Goal: Task Accomplishment & Management: Use online tool/utility

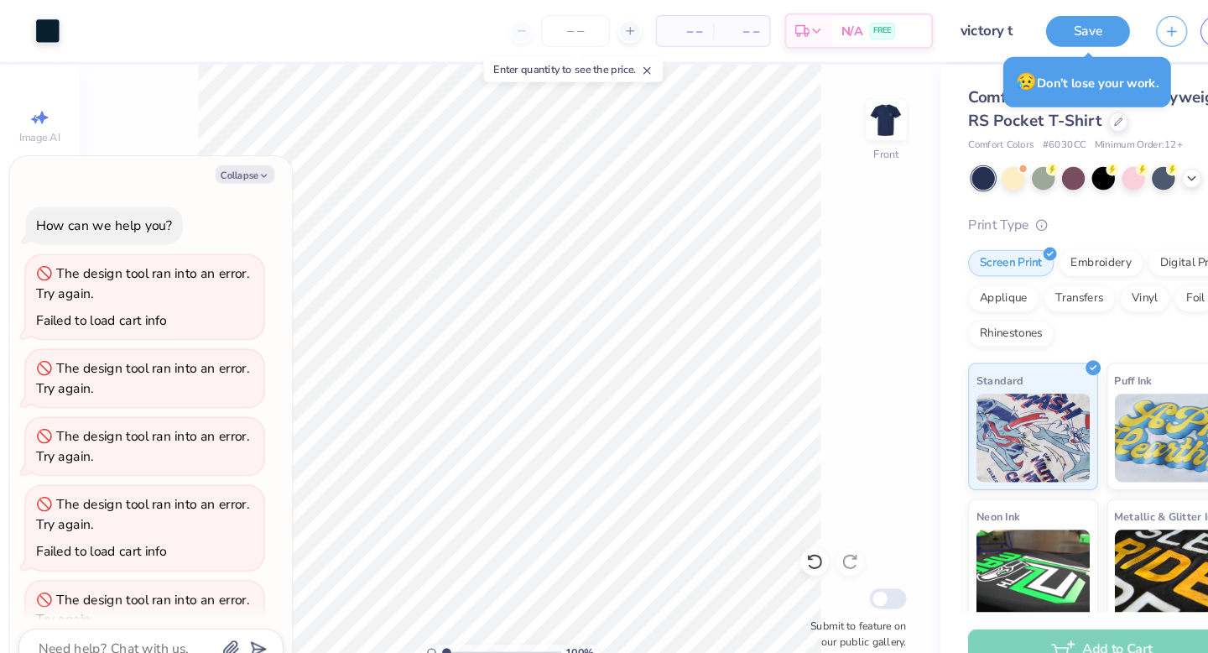
scroll to position [56, 0]
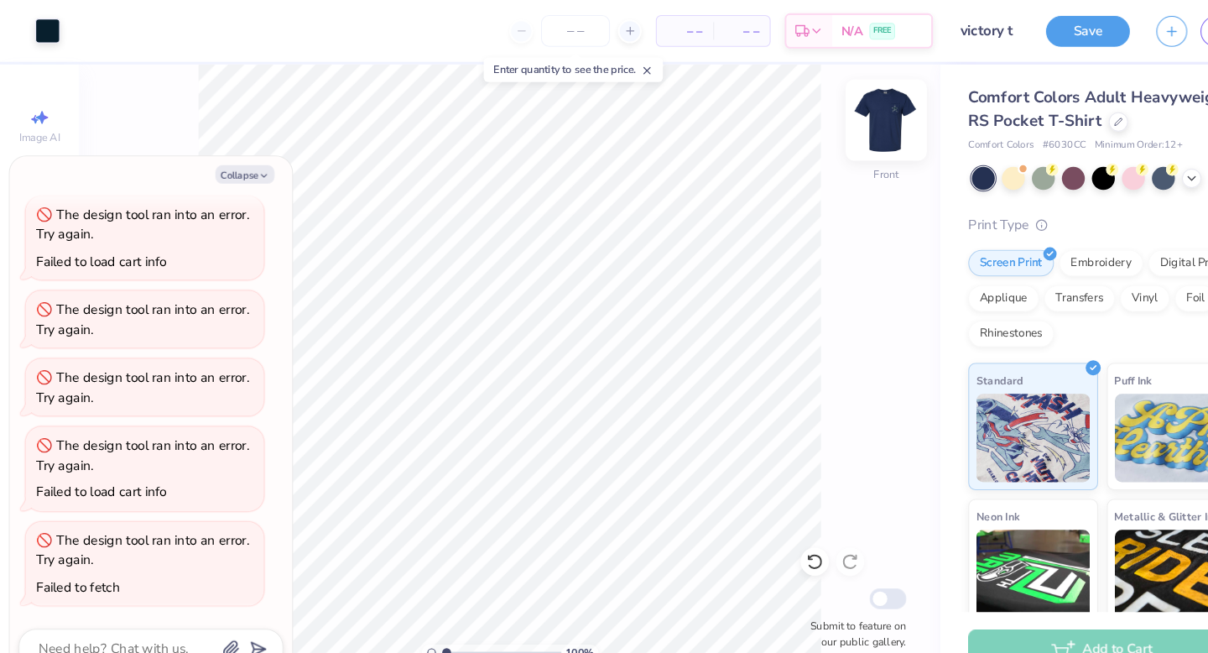
click at [844, 114] on img at bounding box center [842, 114] width 67 height 67
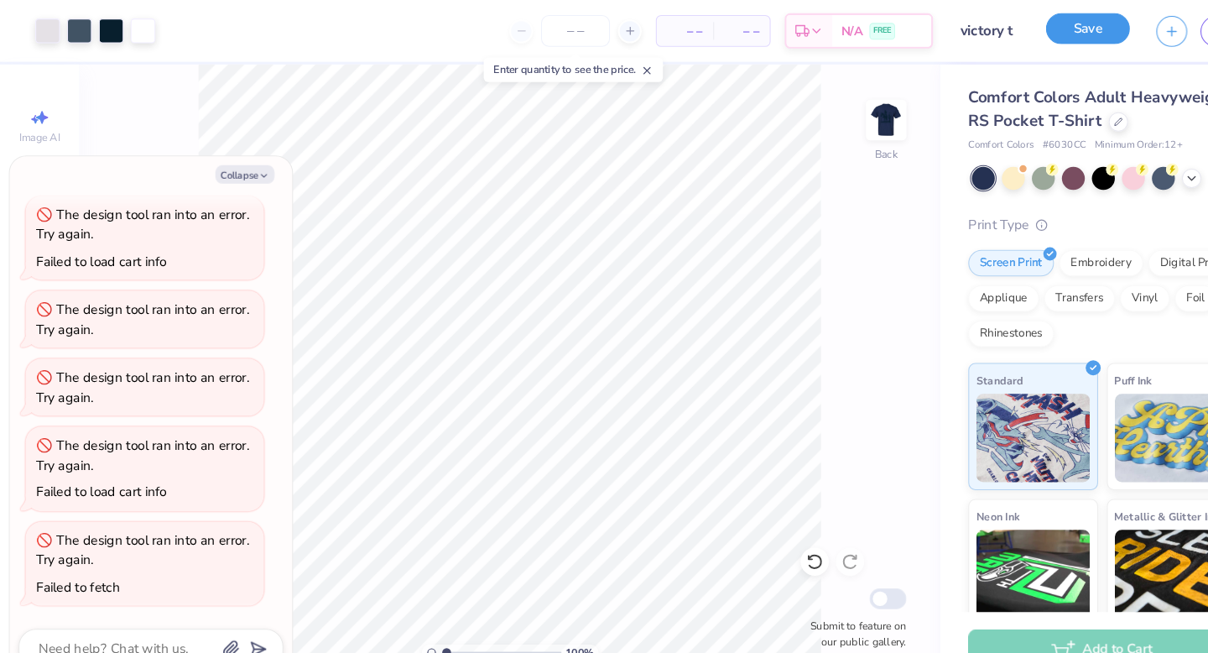
click at [1029, 37] on button "Save" at bounding box center [1034, 27] width 80 height 29
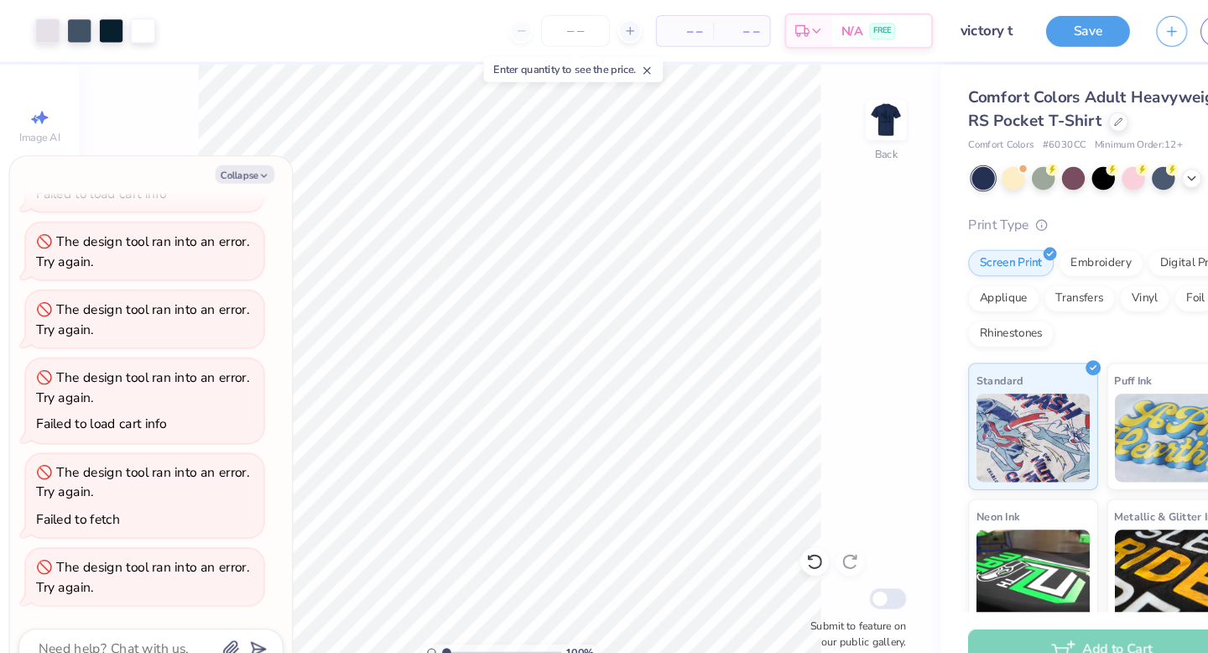
click at [1005, 39] on button "Save" at bounding box center [1034, 29] width 80 height 29
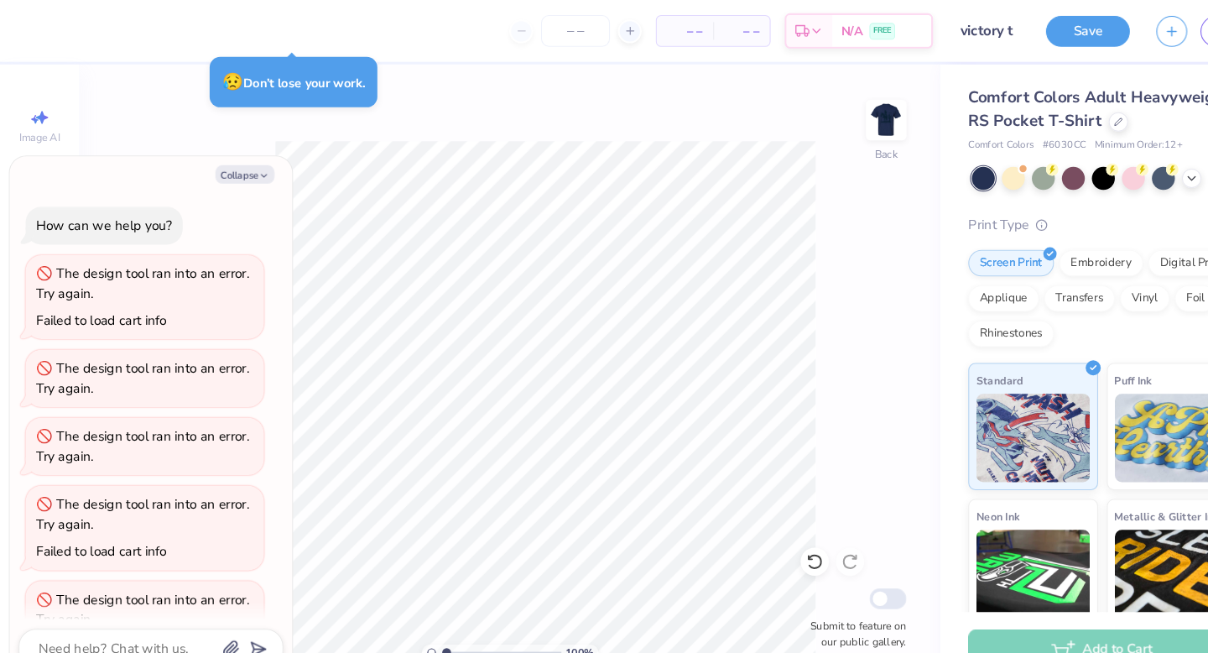
scroll to position [185, 0]
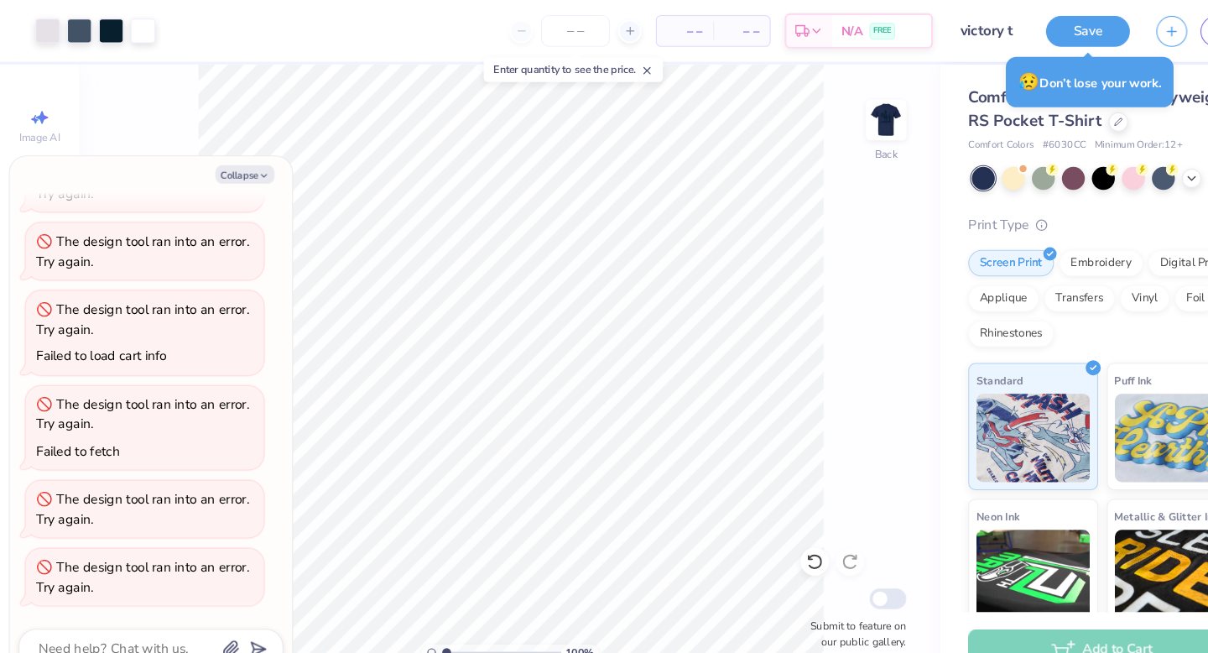
type textarea "x"
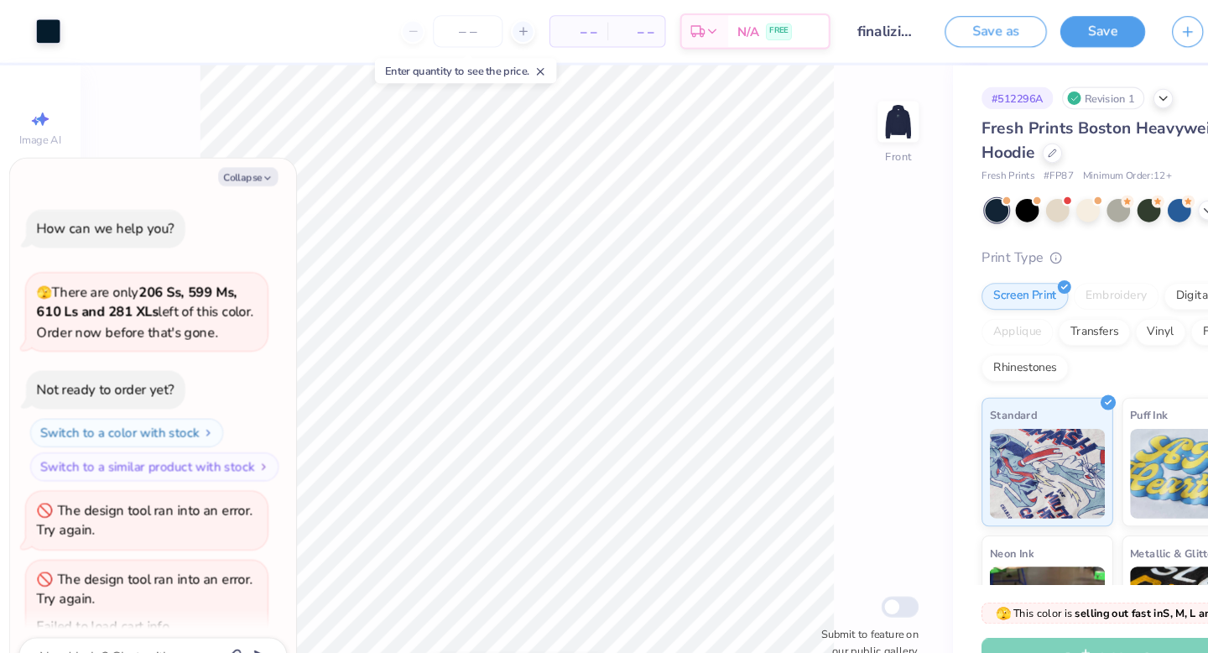
scroll to position [210, 0]
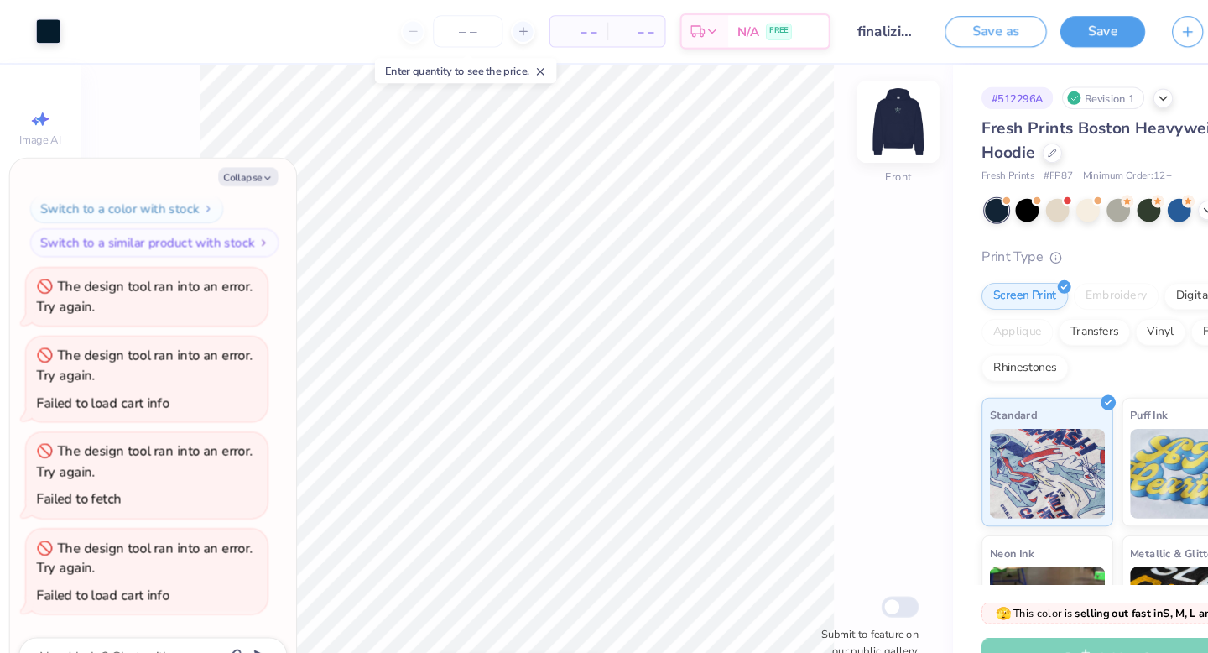
click at [852, 117] on img at bounding box center [842, 114] width 67 height 67
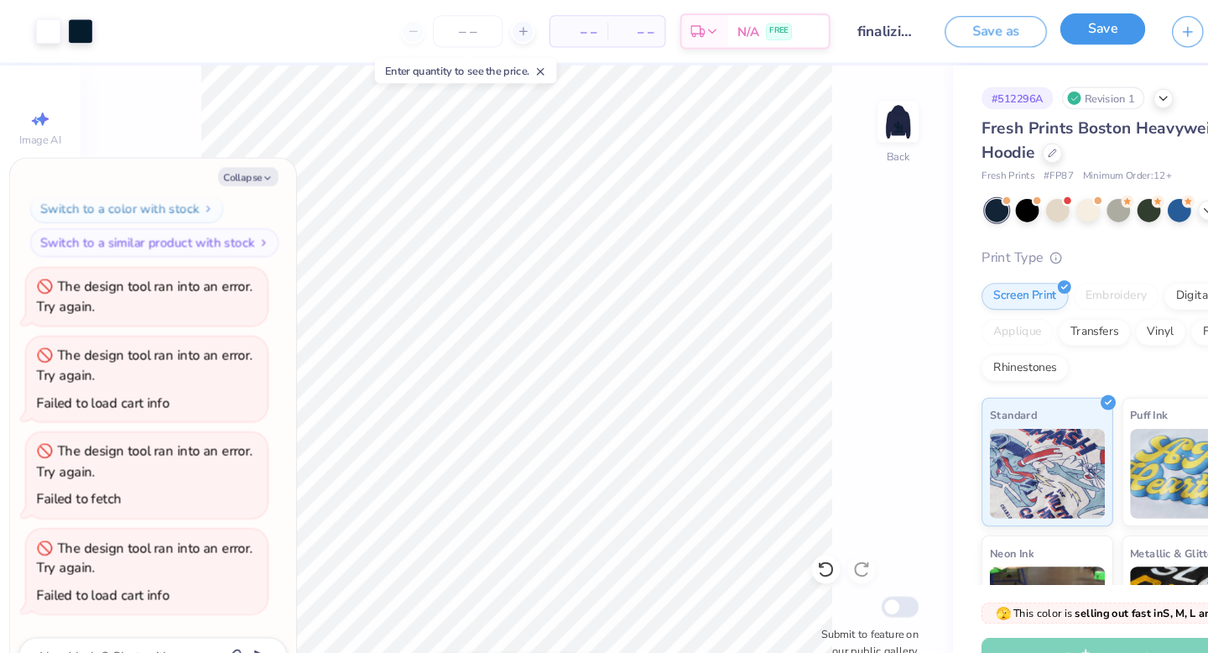
click at [1015, 37] on button "Save" at bounding box center [1034, 27] width 80 height 29
type textarea "x"
